Goal: Task Accomplishment & Management: Manage account settings

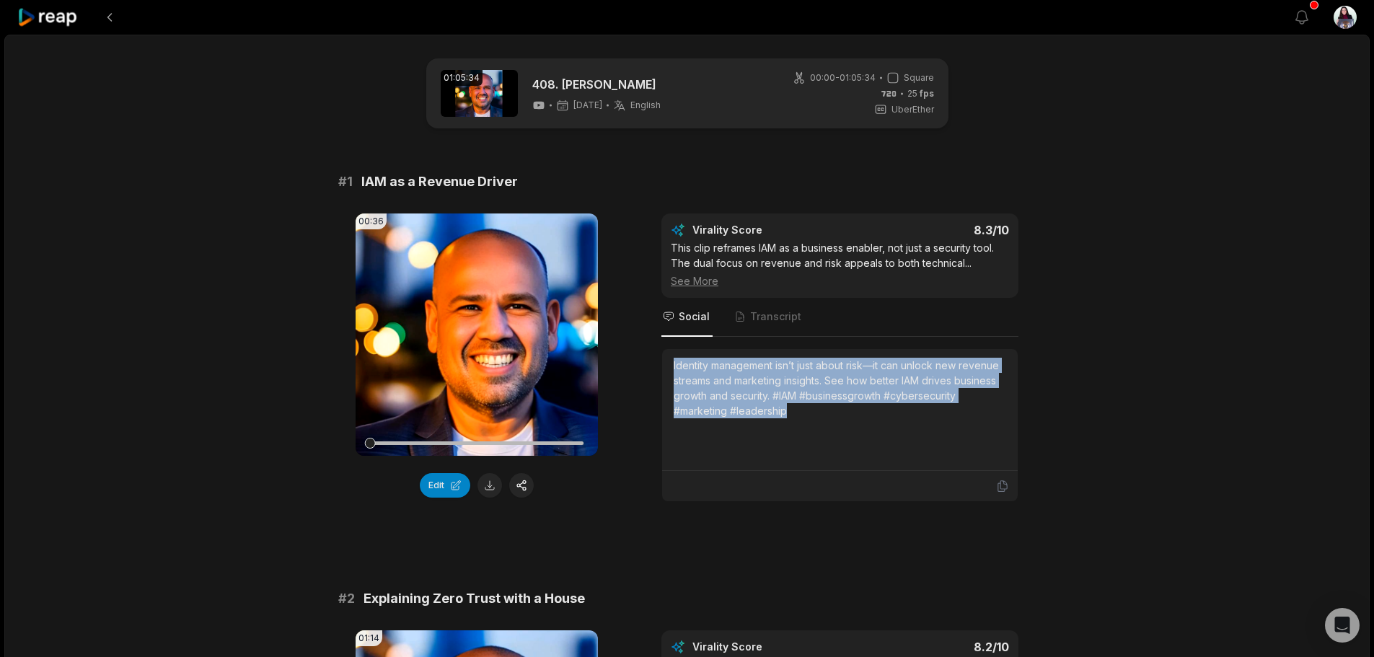
drag, startPoint x: 813, startPoint y: 408, endPoint x: 654, endPoint y: 350, distance: 169.8
click at [654, 350] on div "00:36 Your browser does not support mp4 format. Edit Virality Score 8.3 /10 Thi…" at bounding box center [687, 358] width 698 height 289
copy div "Identity management isn’t just about risk—it can unlock new revenue streams and…"
click at [1303, 22] on icon "button" at bounding box center [1301, 17] width 17 height 17
click at [44, 27] on icon at bounding box center [47, 17] width 61 height 19
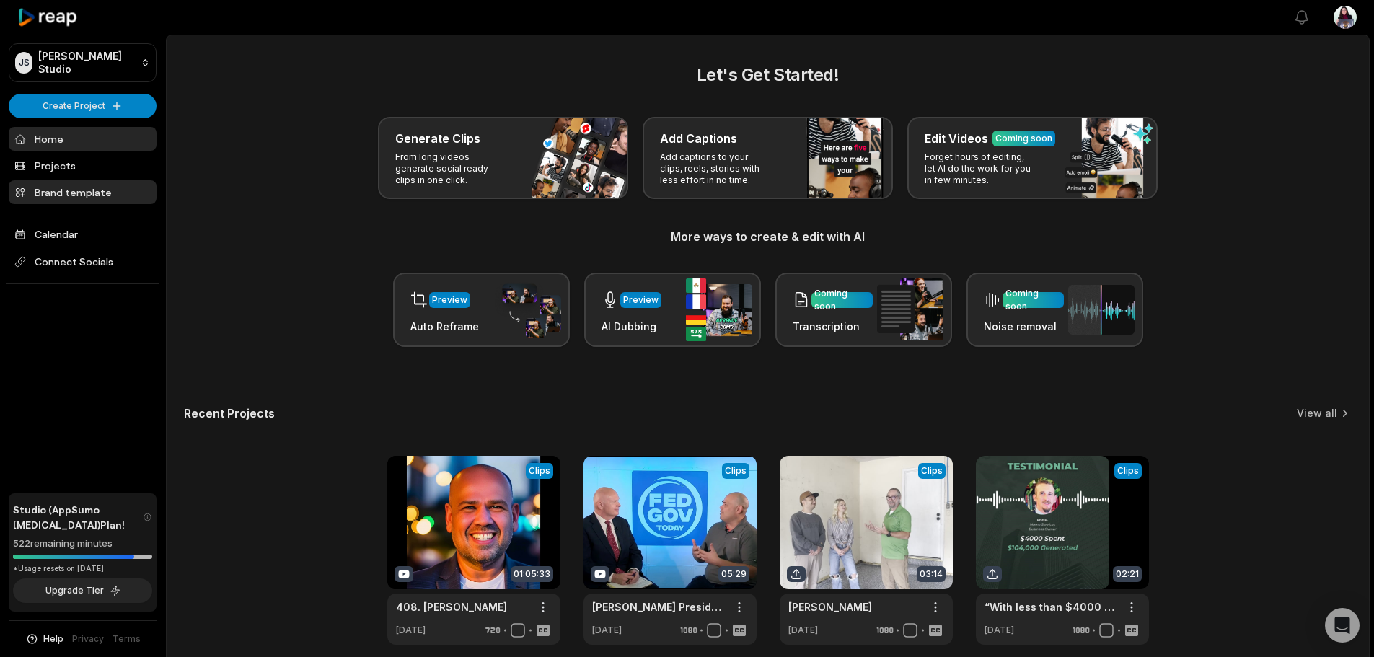
click at [100, 193] on link "Brand template" at bounding box center [83, 192] width 148 height 24
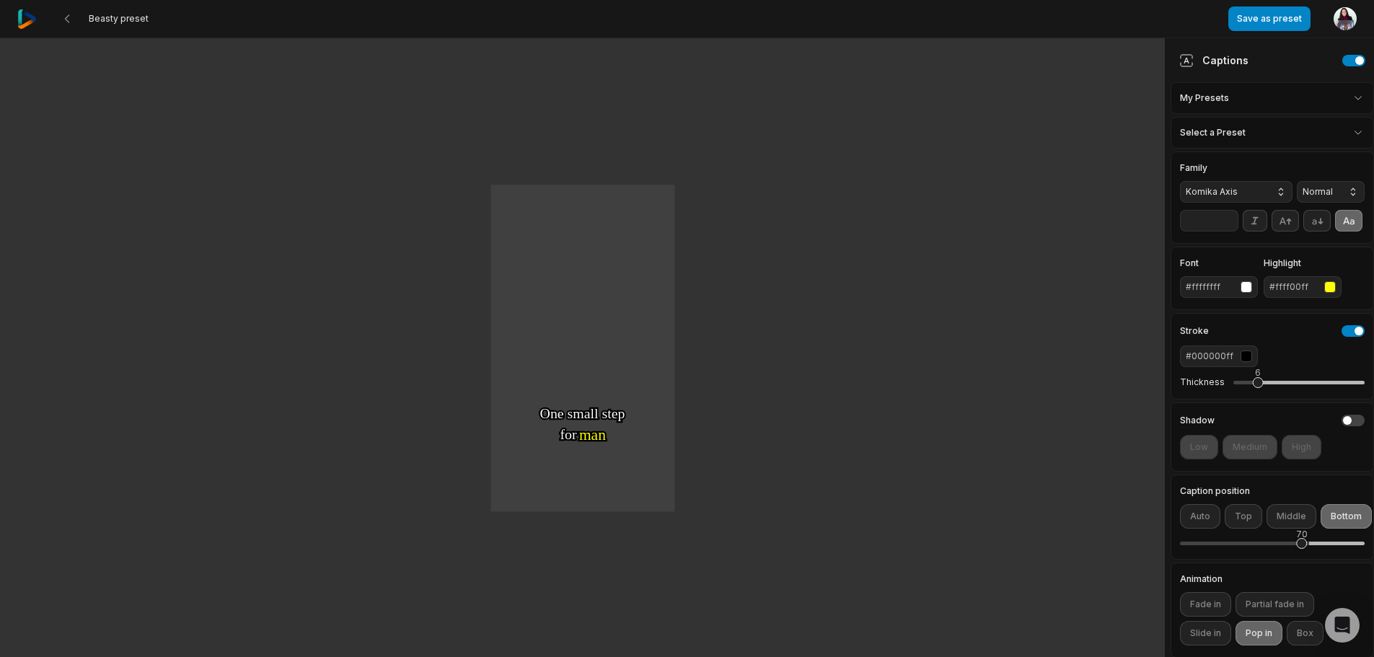
click at [1332, 97] on html "Beasty preset Save as preset Open user menu One One small small step step for f…" at bounding box center [687, 328] width 1374 height 657
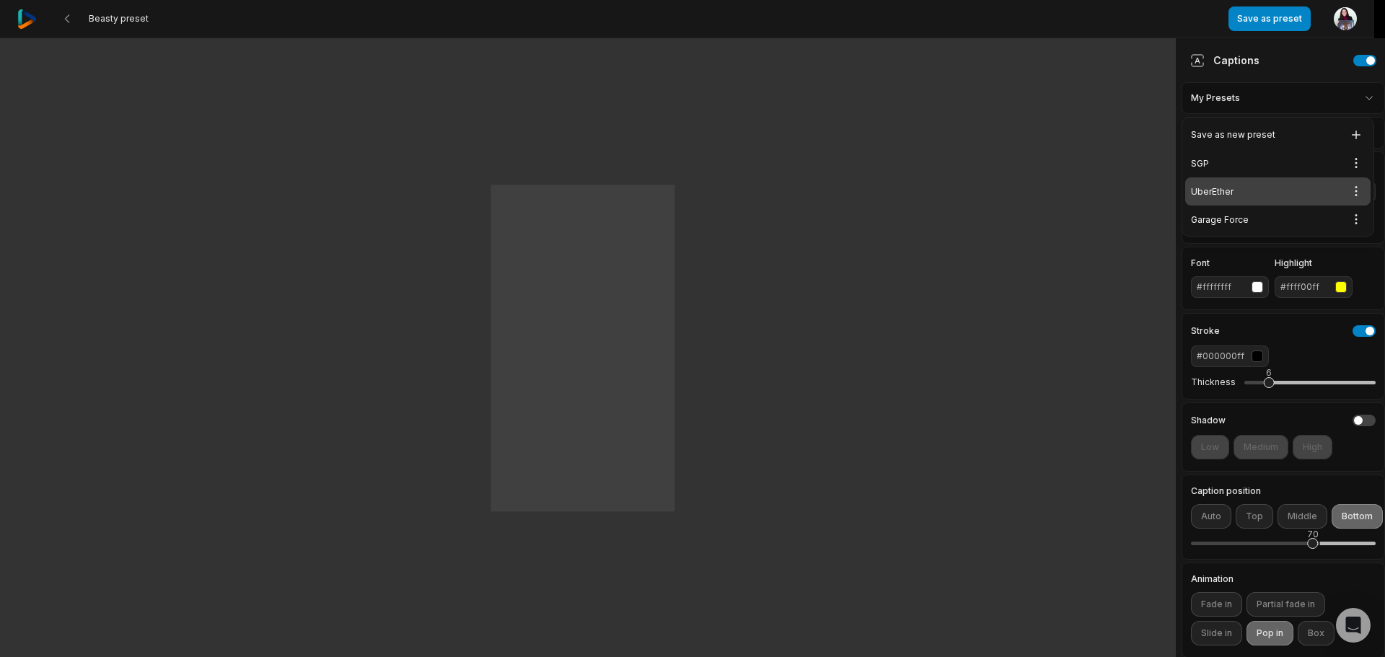
click at [1289, 198] on div "UberEther Open options" at bounding box center [1277, 191] width 185 height 28
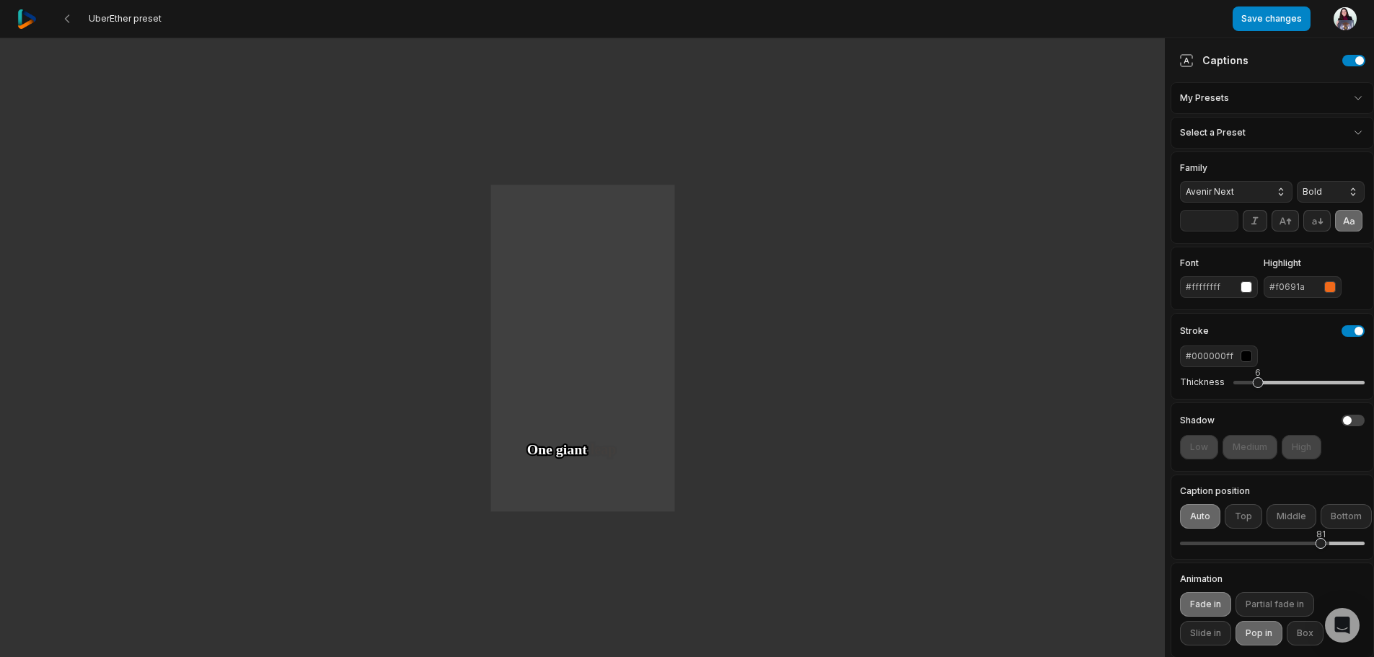
drag, startPoint x: 1306, startPoint y: 568, endPoint x: 1321, endPoint y: 568, distance: 15.9
click at [1321, 549] on div "81" at bounding box center [1321, 543] width 11 height 11
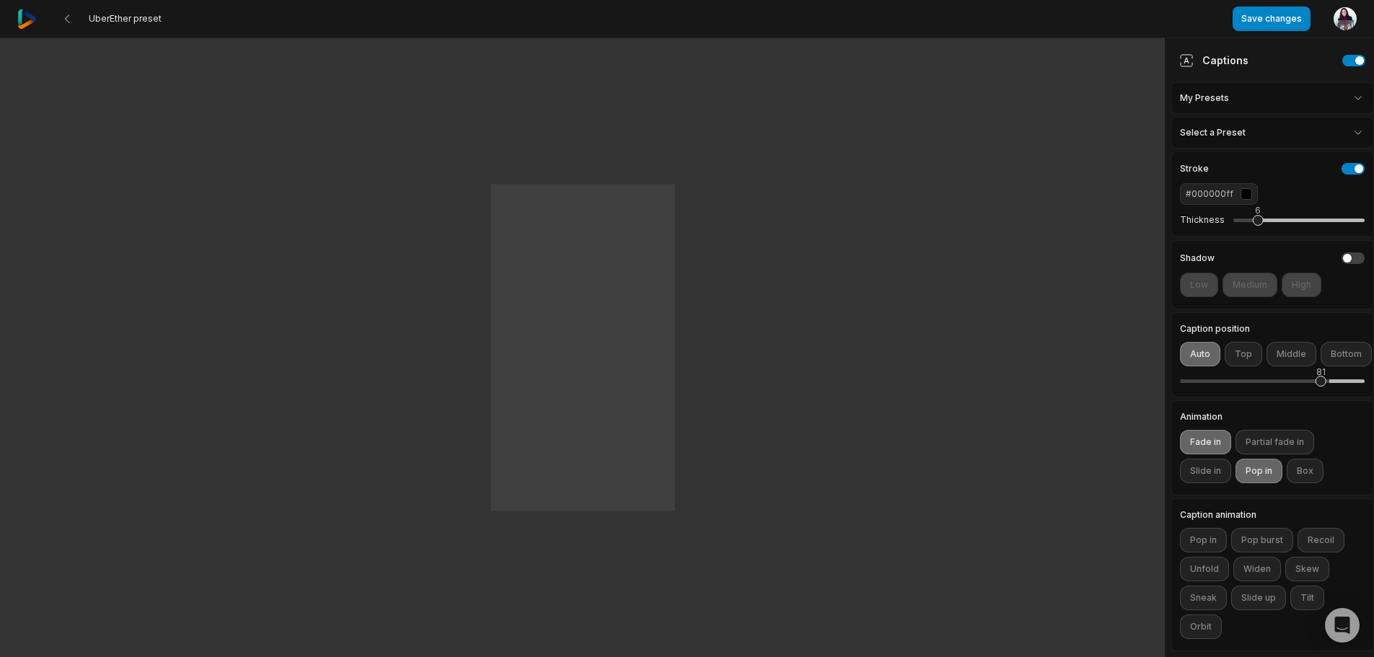
scroll to position [195, 0]
click at [1274, 17] on button "Save changes" at bounding box center [1272, 18] width 78 height 25
